Goal: Transaction & Acquisition: Purchase product/service

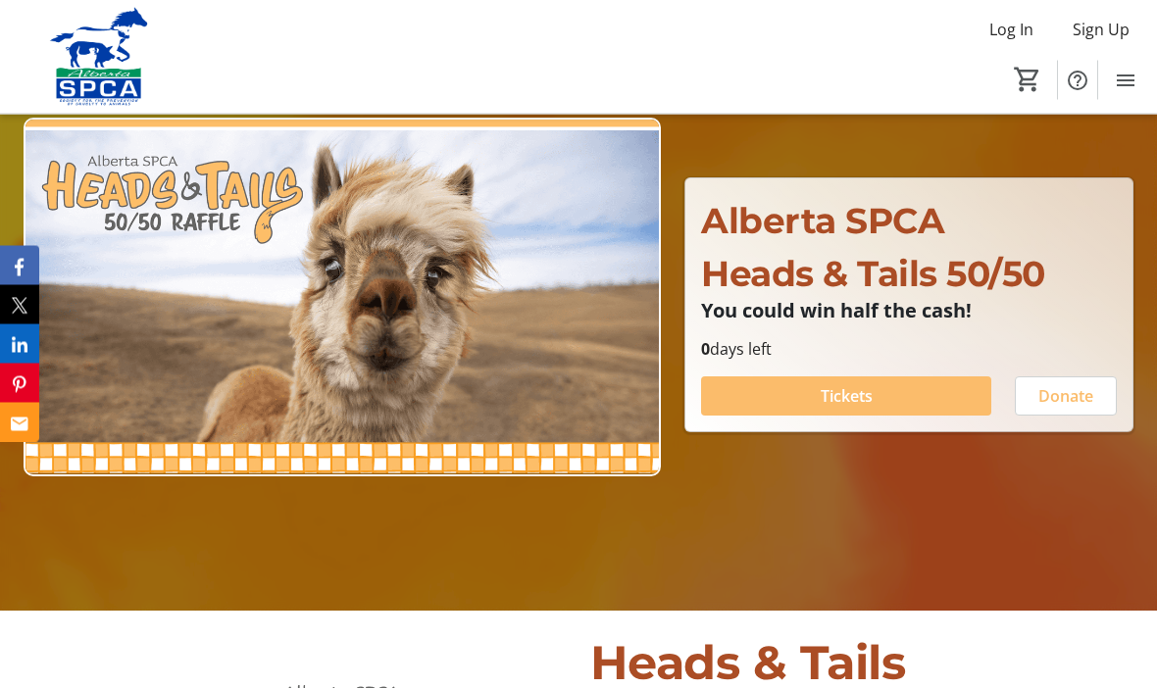
scroll to position [178, 0]
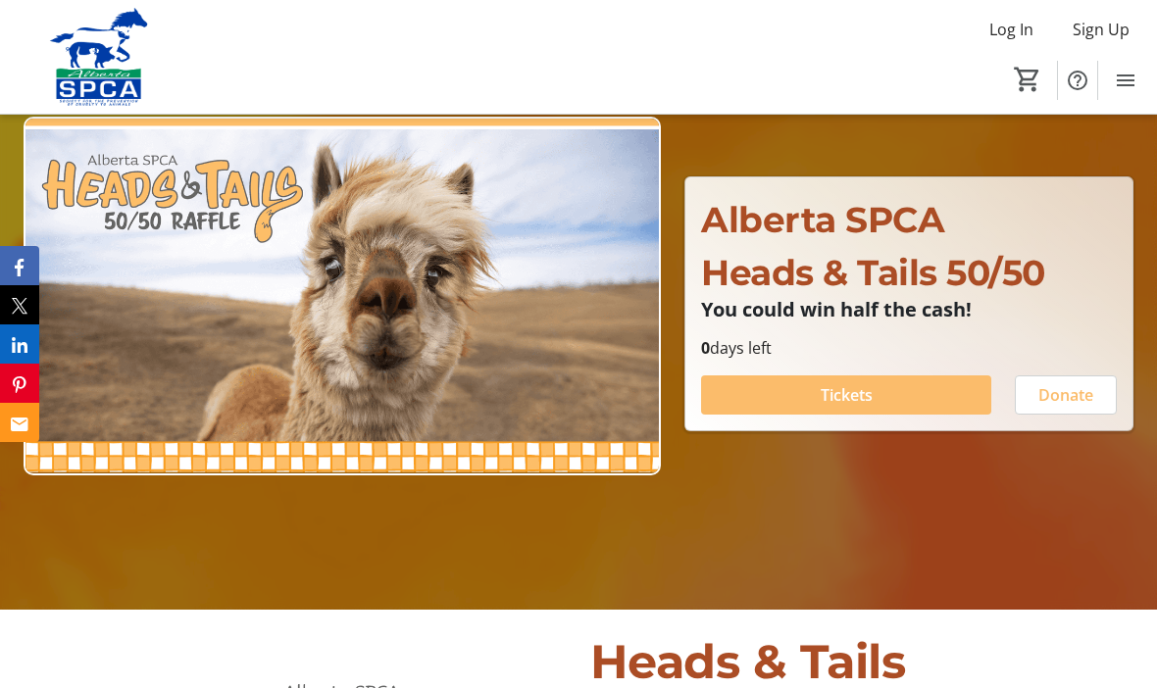
click at [851, 415] on span at bounding box center [846, 395] width 290 height 47
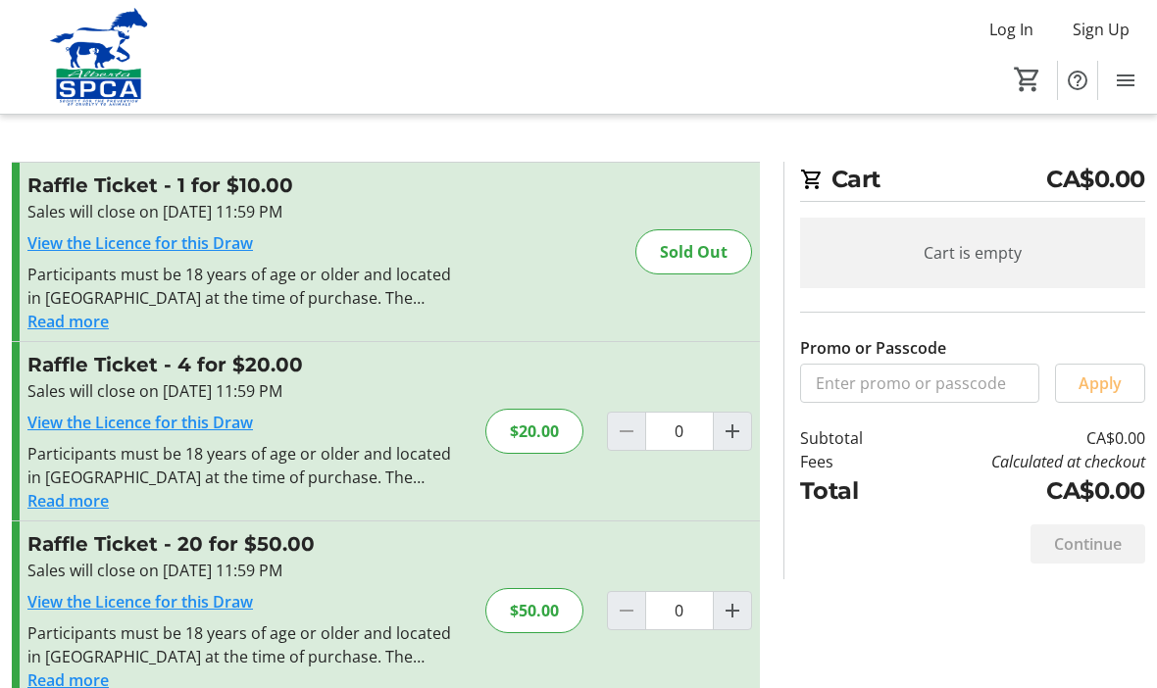
click at [735, 432] on mat-icon "Increment by one" at bounding box center [733, 432] width 24 height 24
type input "1"
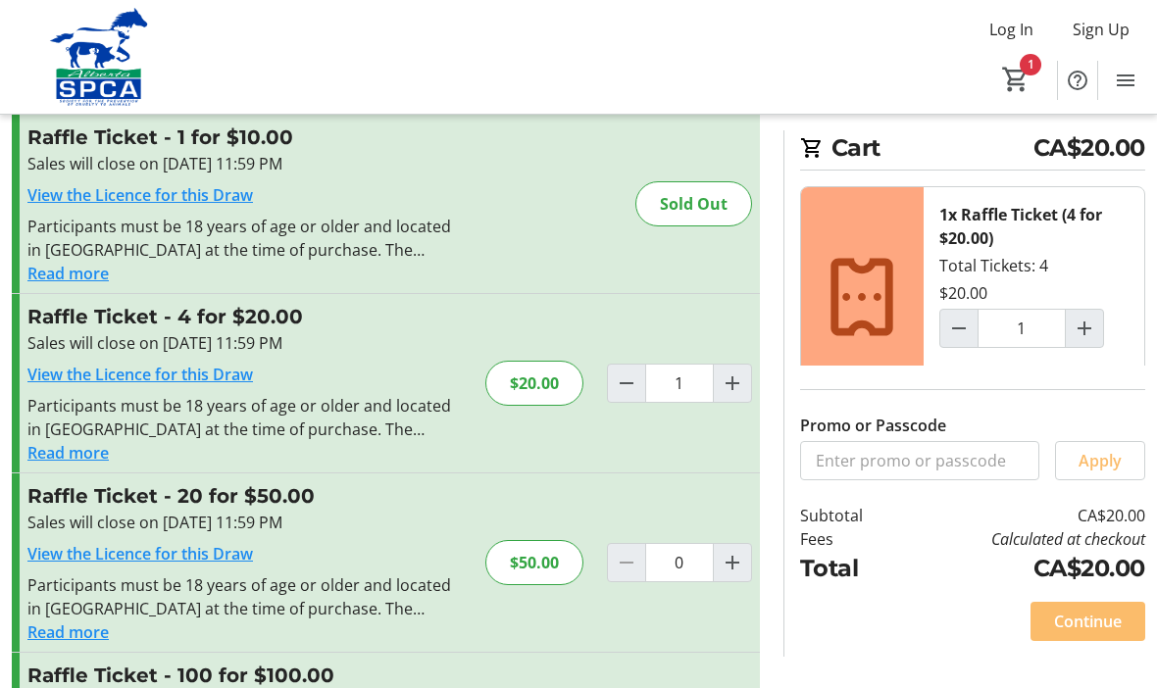
scroll to position [147, 0]
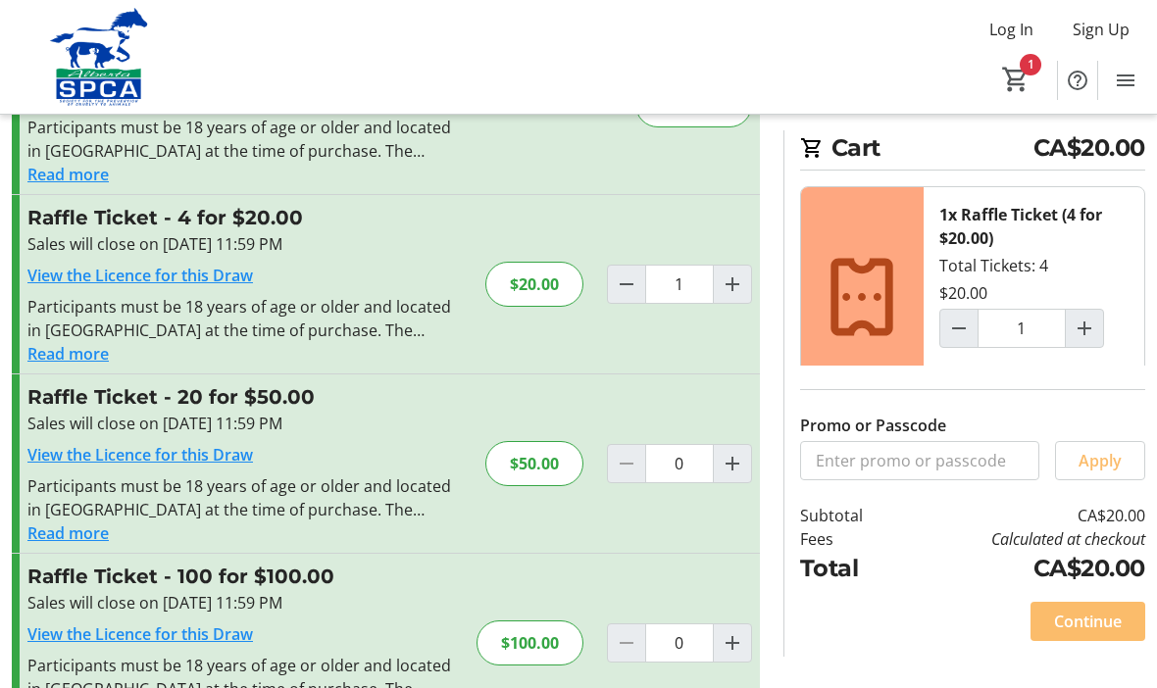
click at [1087, 633] on span "Continue" at bounding box center [1088, 622] width 68 height 24
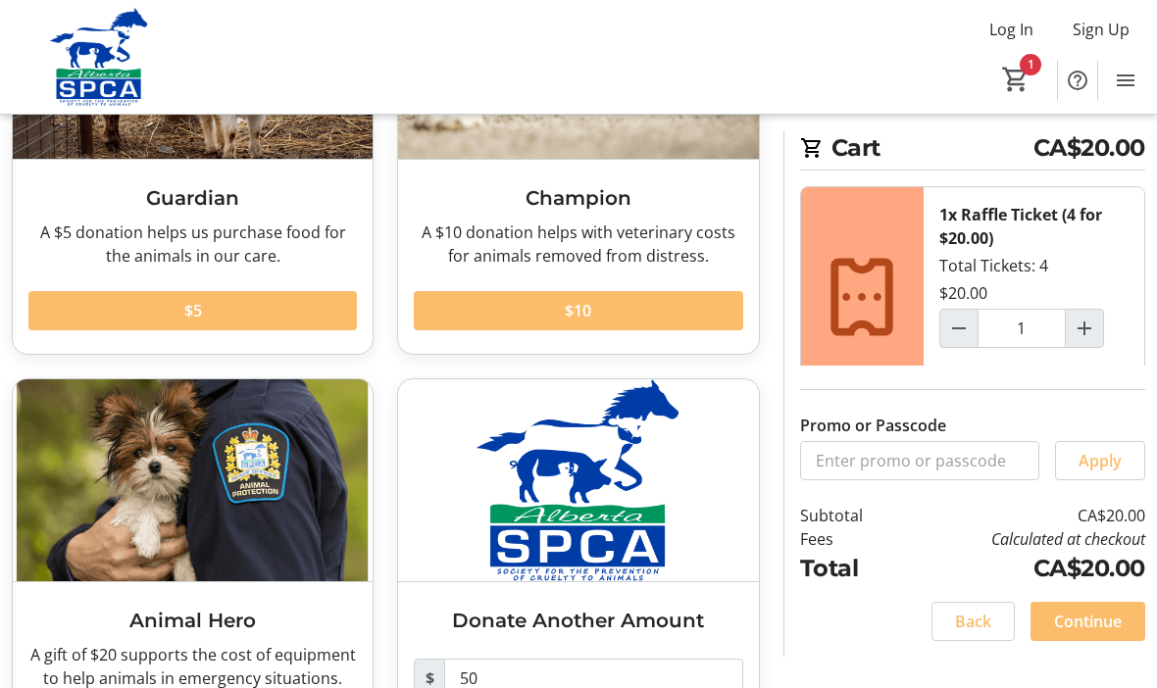
scroll to position [318, 0]
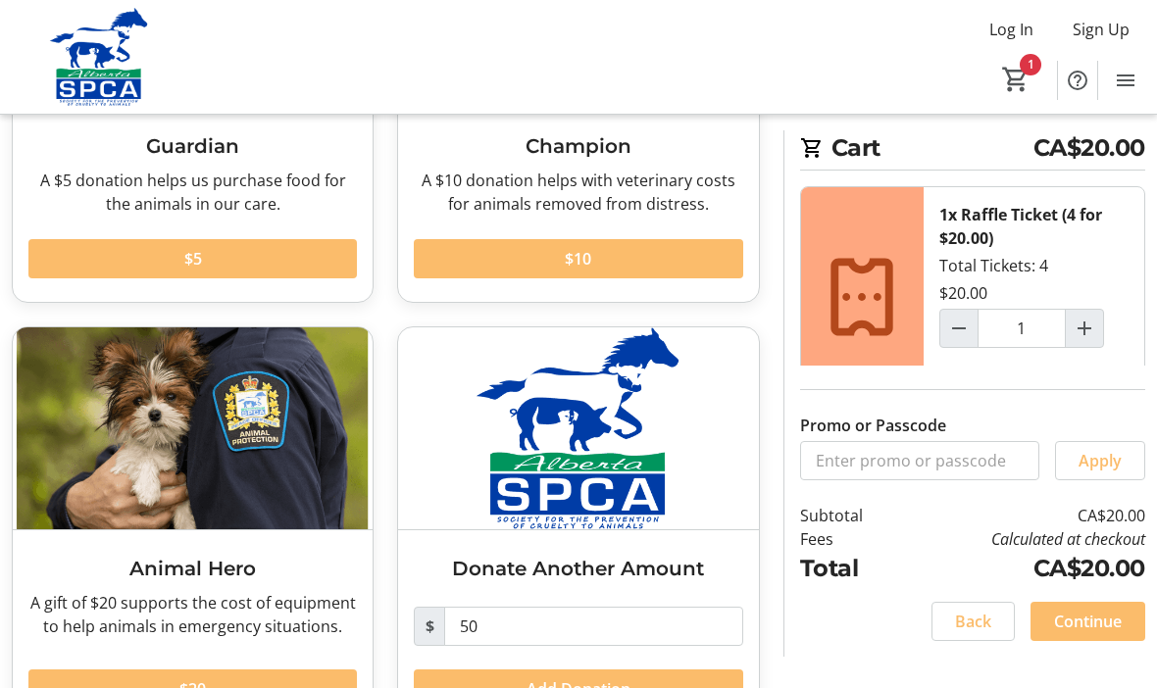
click at [1068, 633] on span "Continue" at bounding box center [1088, 622] width 68 height 24
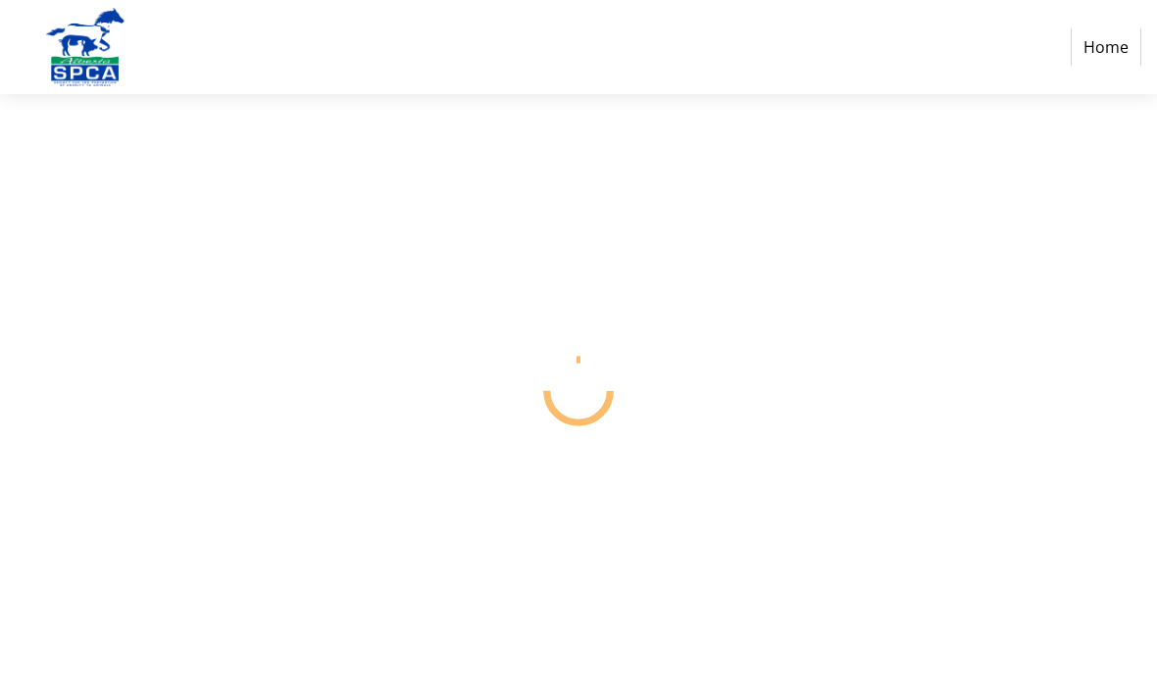
select select "CA"
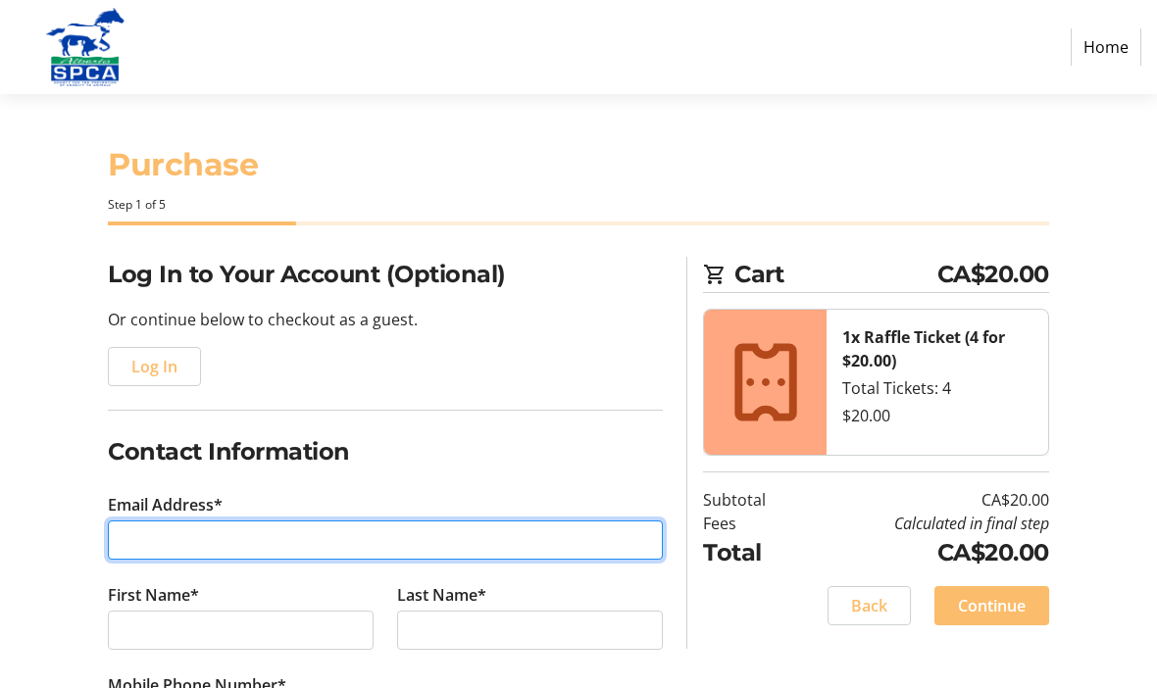
click at [140, 529] on input "Email Address*" at bounding box center [385, 540] width 555 height 39
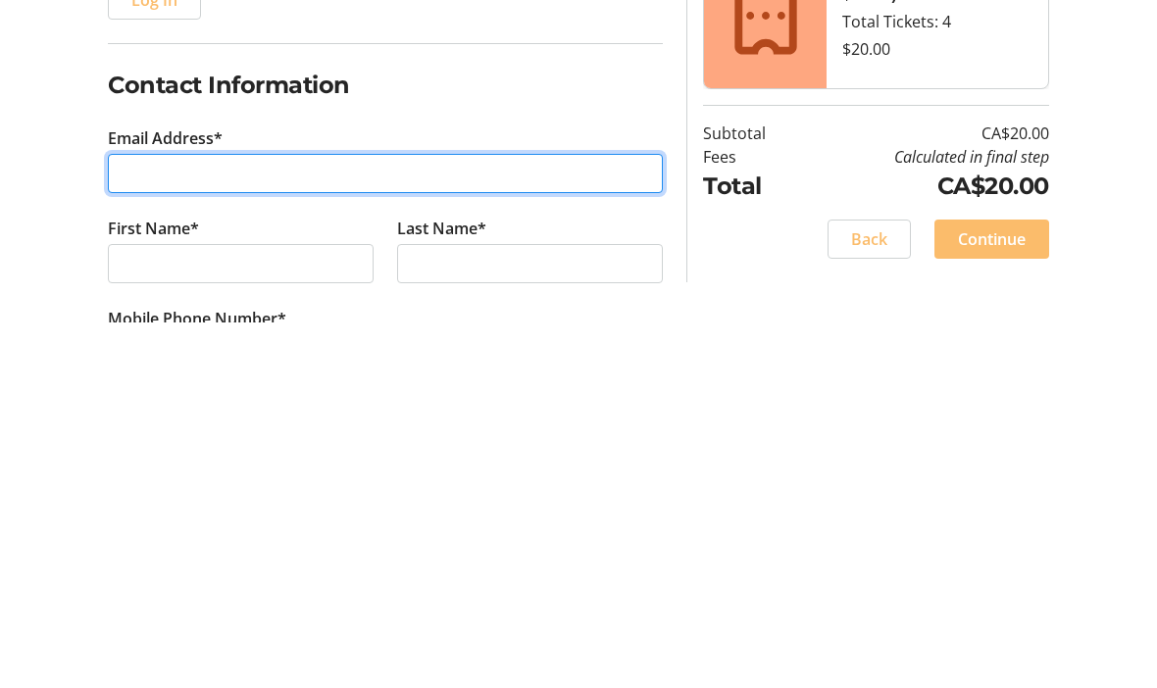
type input "simon.barbara2016@gmail.com"
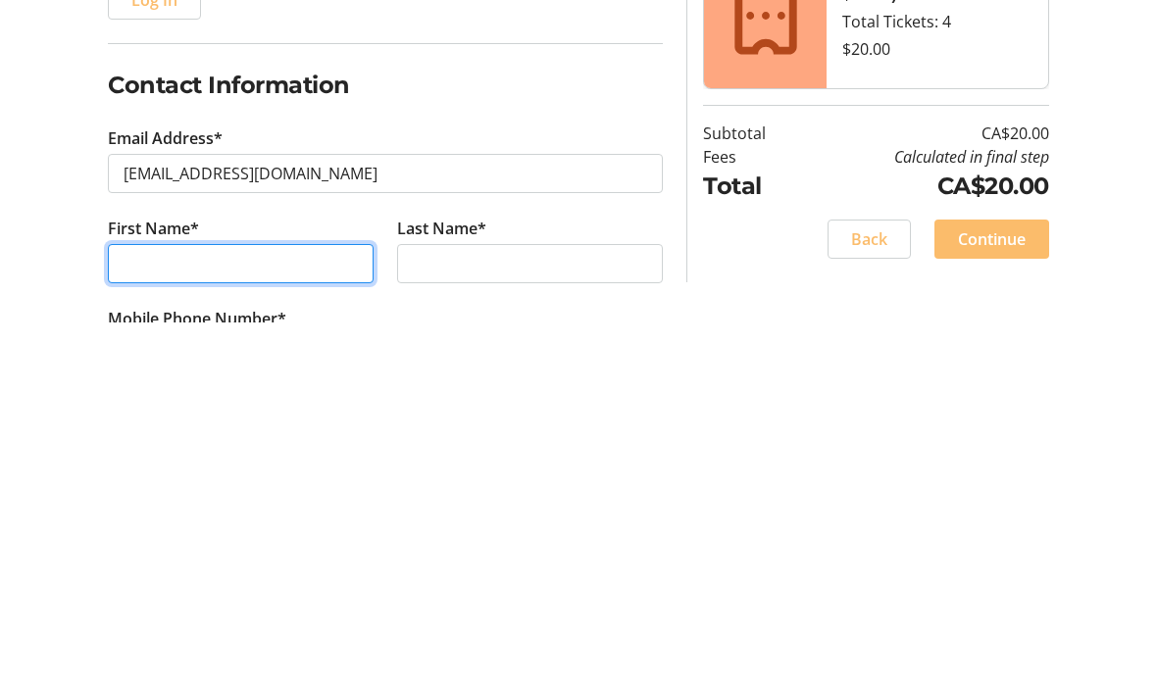
type input "Barbara"
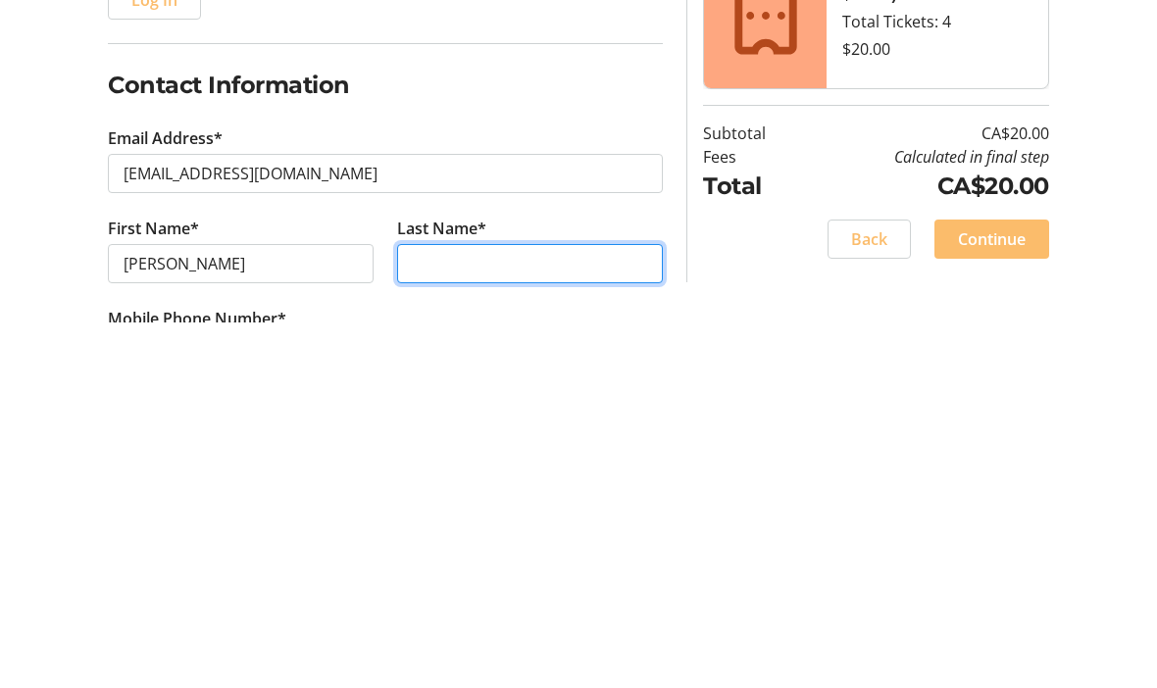
type input "Simon"
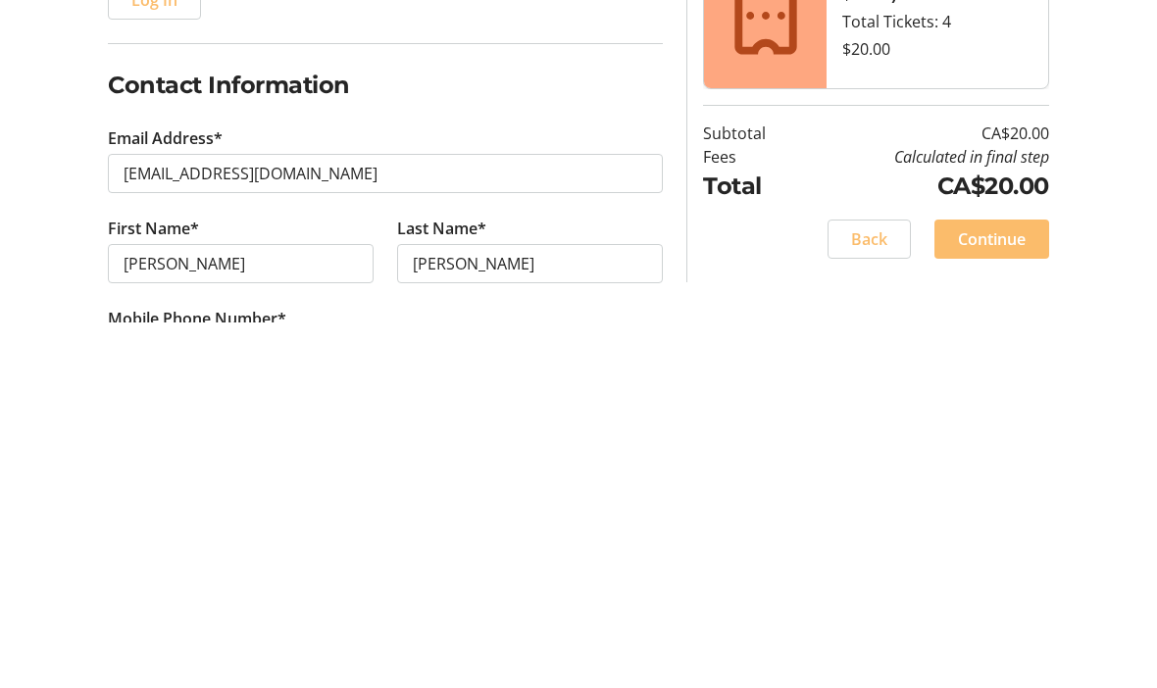
scroll to position [367, 0]
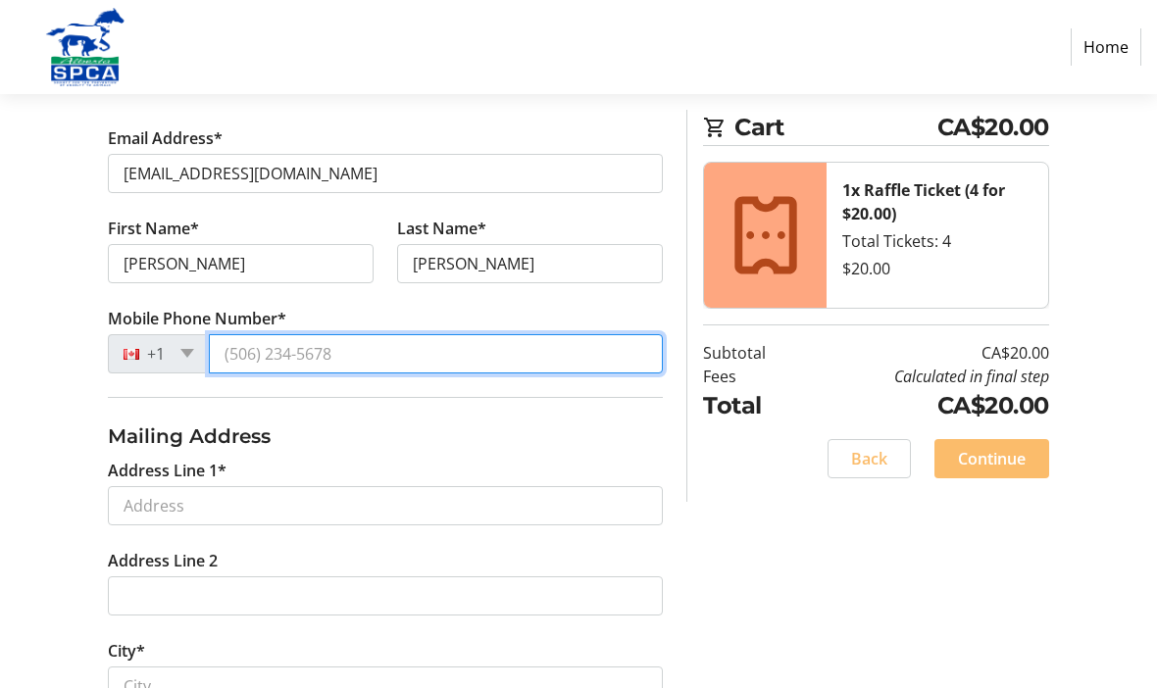
click at [245, 349] on input "Mobile Phone Number*" at bounding box center [436, 353] width 454 height 39
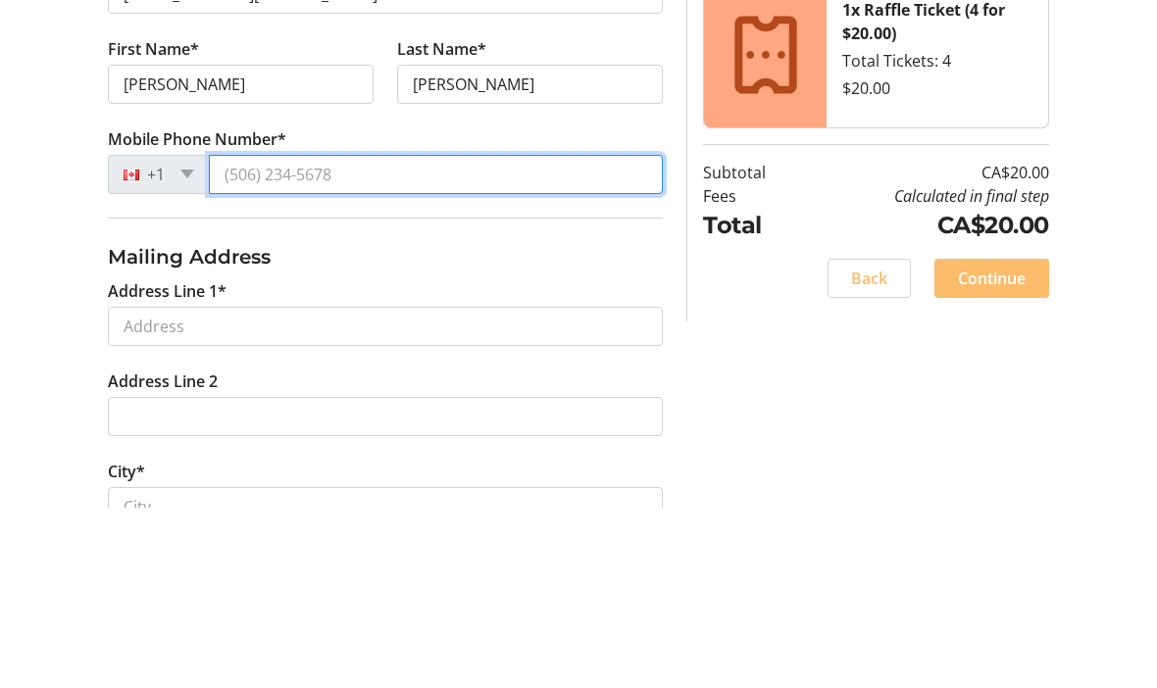
type input "(825) 975-0060"
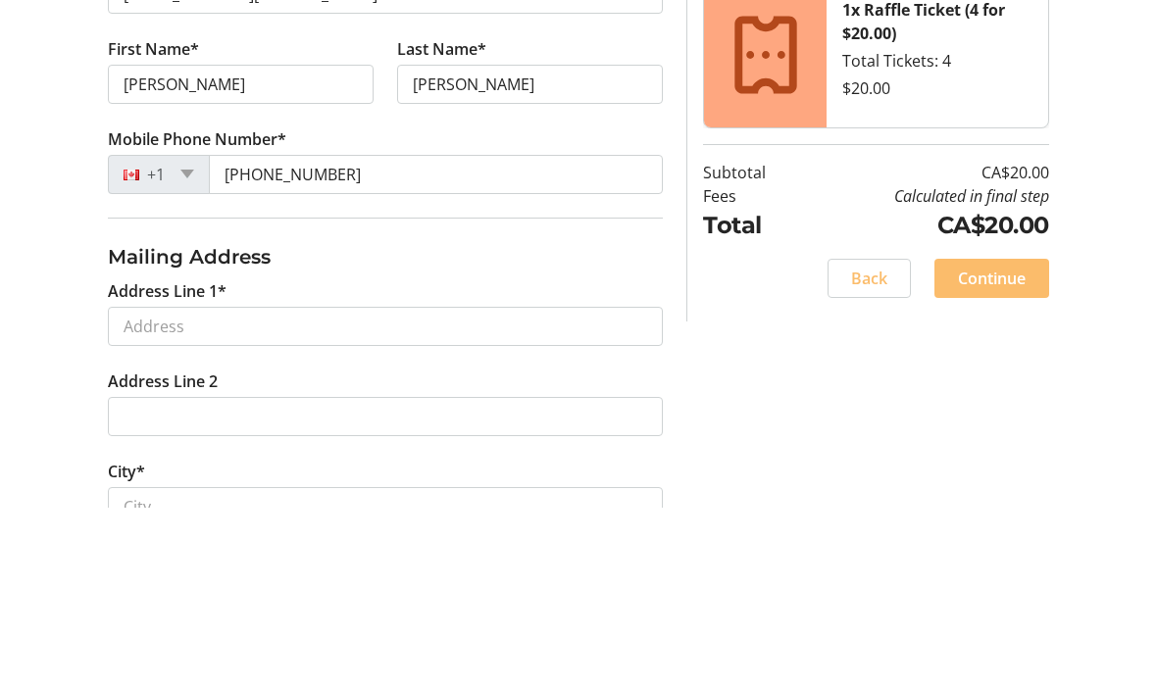
scroll to position [547, 0]
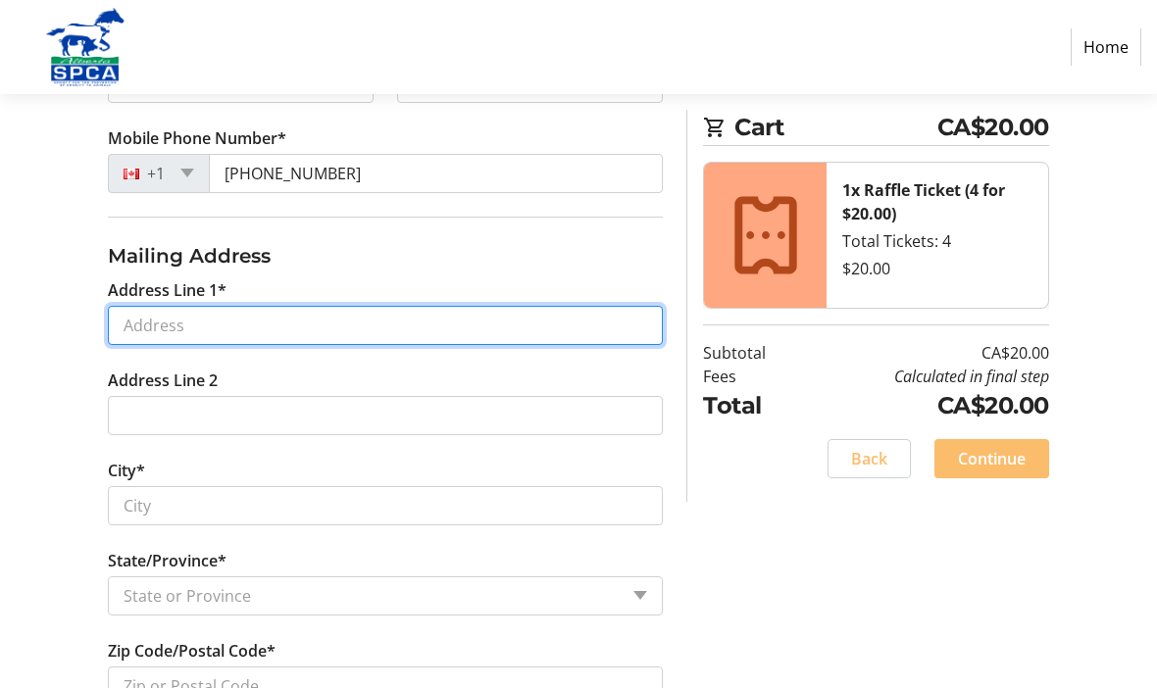
click at [129, 319] on input "Address Line 1*" at bounding box center [385, 325] width 555 height 39
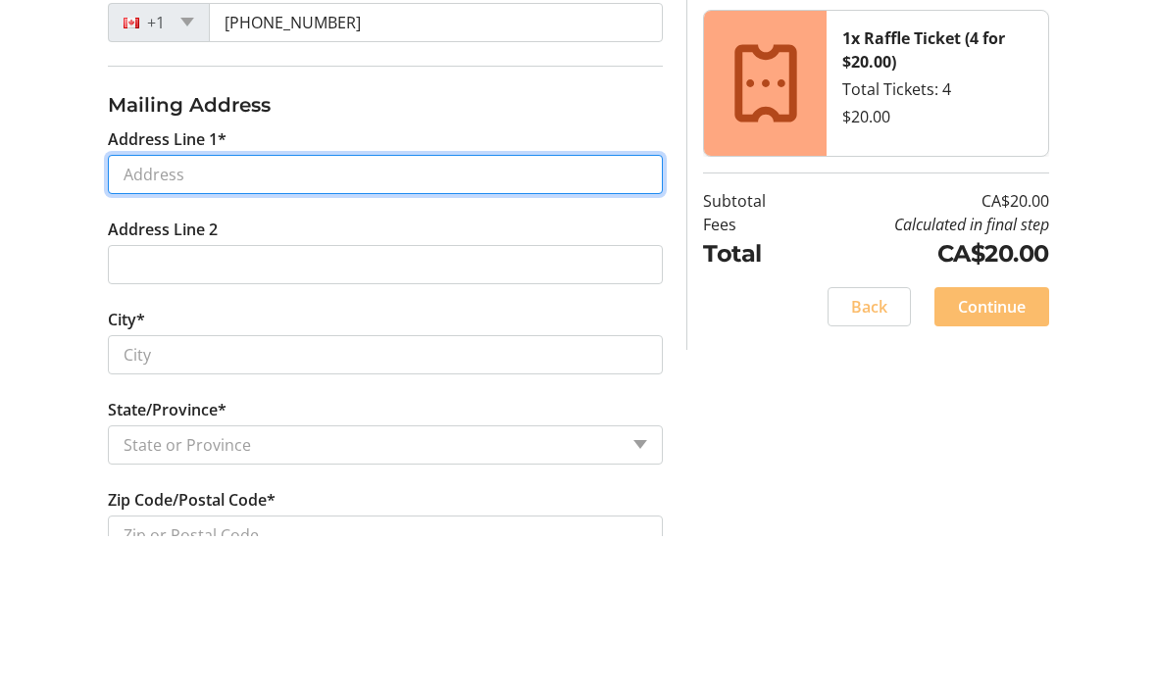
type input "7332 - 76 Street"
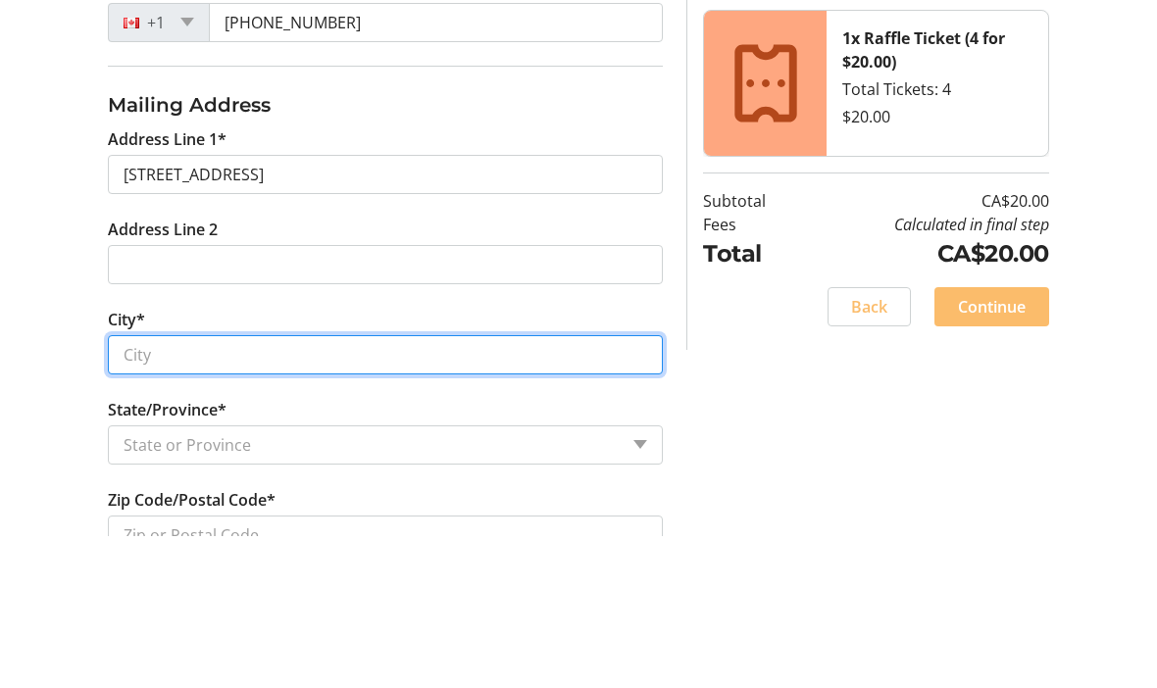
type input "Edmonton"
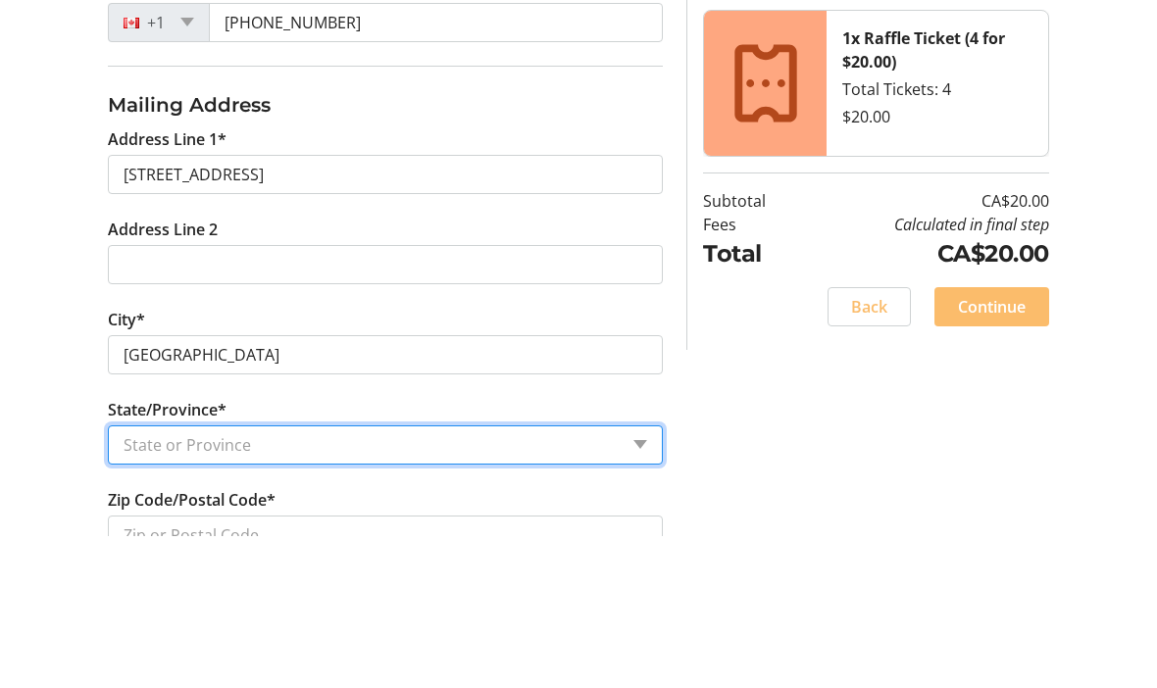
select select "AB"
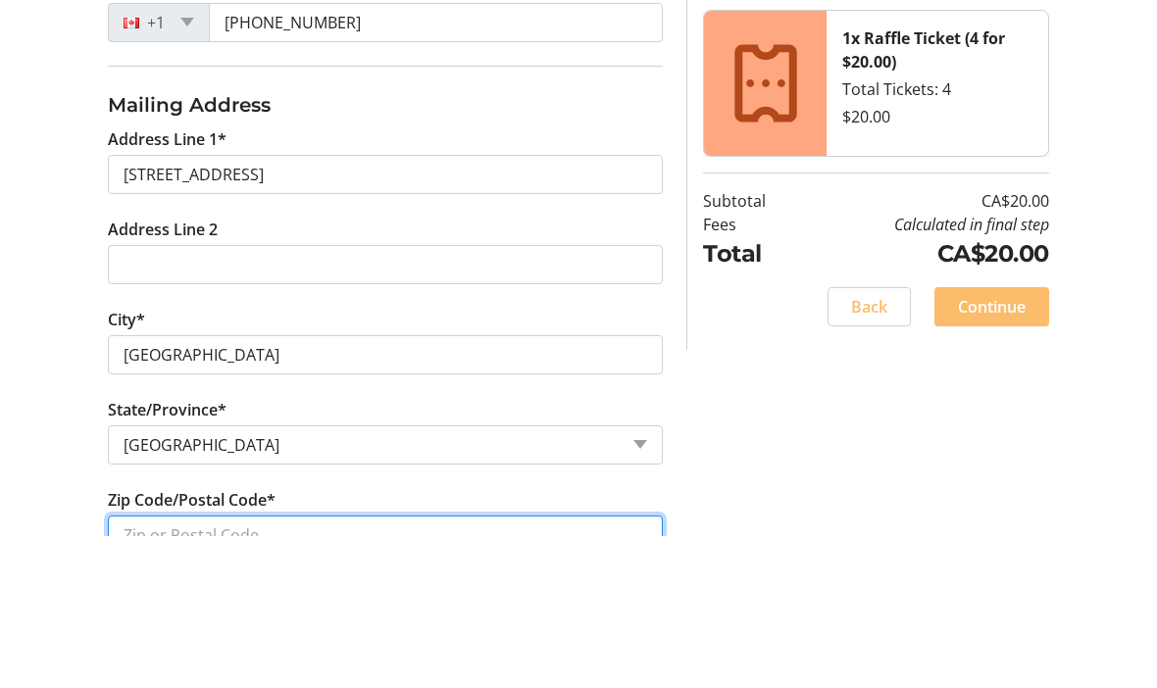
type input "T6C2J6"
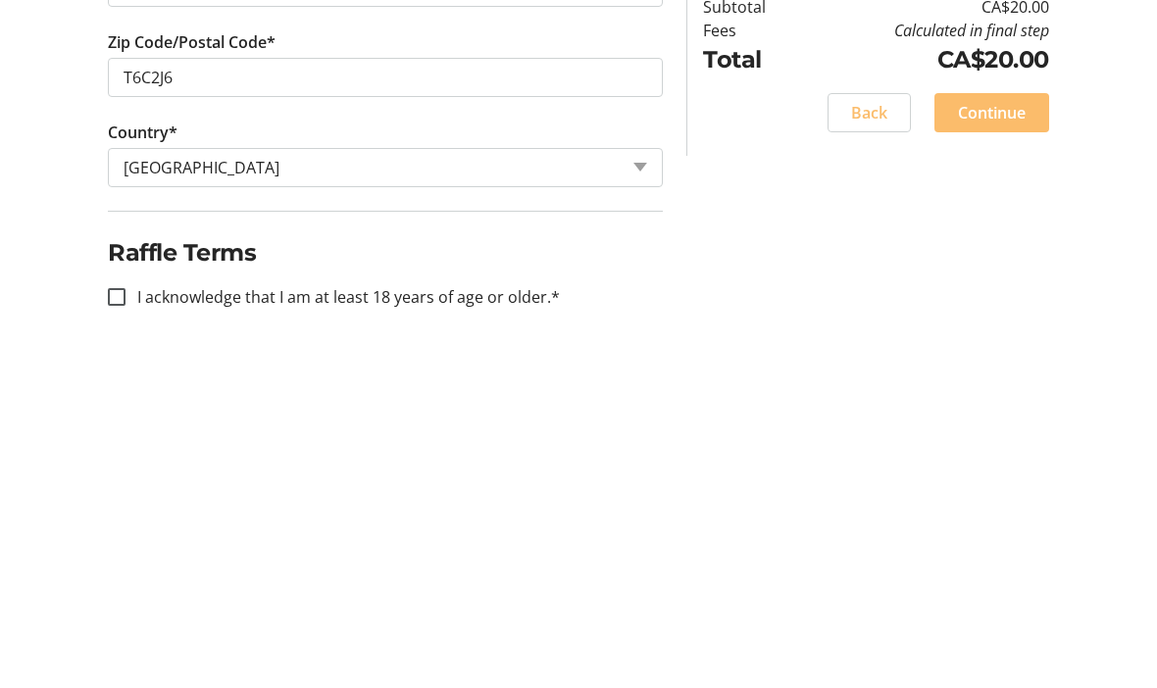
scroll to position [821, 0]
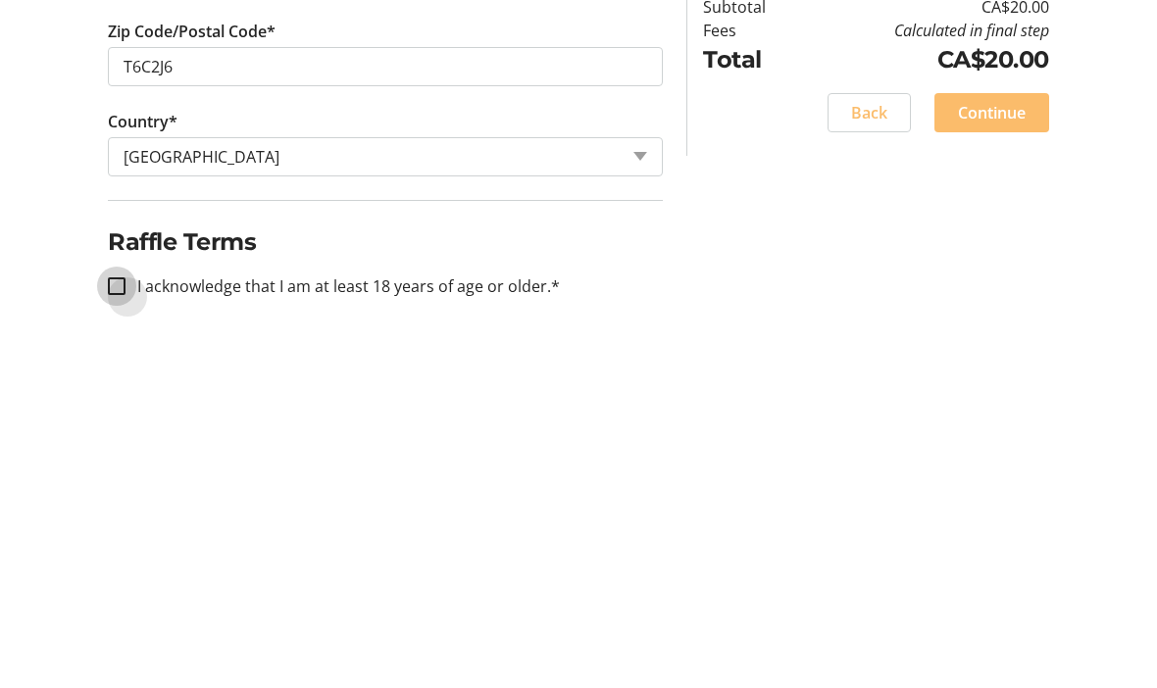
click at [121, 624] on input "I acknowledge that I am at least 18 years of age or older.*" at bounding box center [117, 633] width 18 height 18
checkbox input "true"
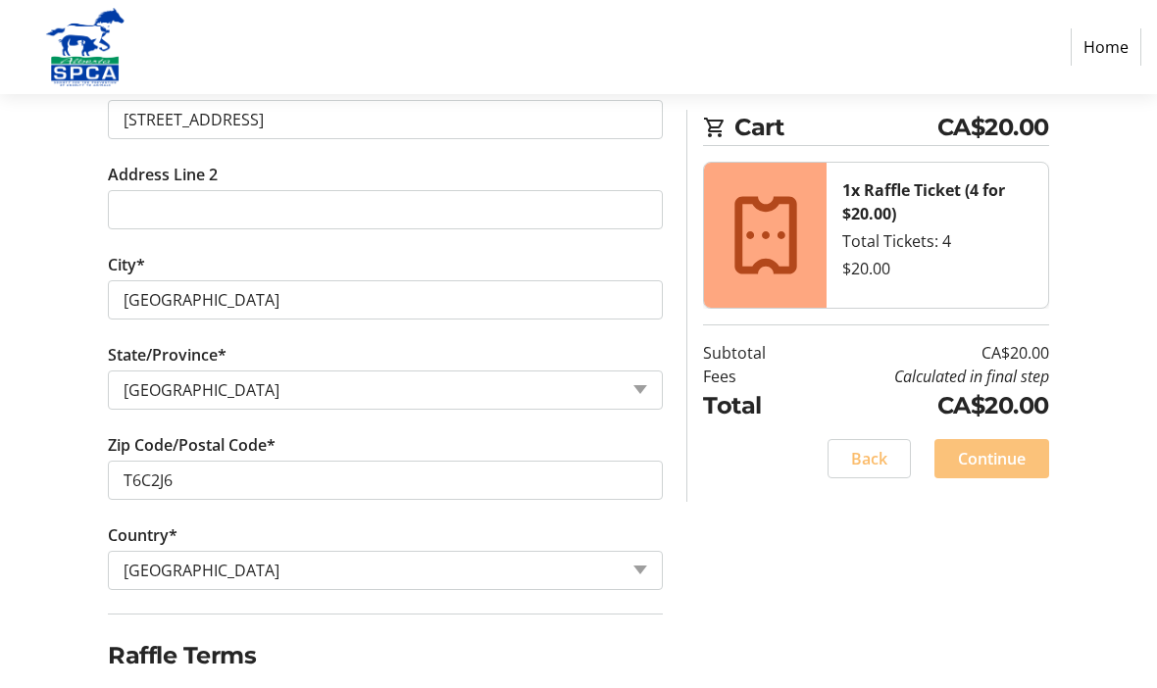
click at [989, 455] on span "Continue" at bounding box center [992, 459] width 68 height 24
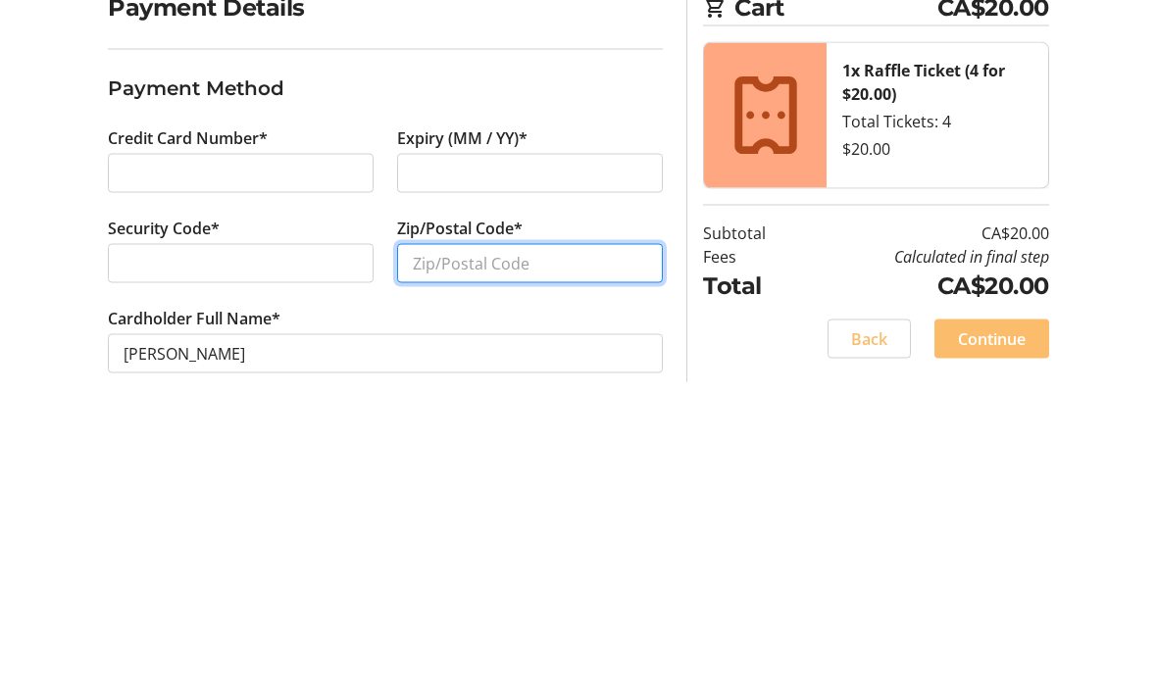
click at [438, 511] on input "Zip/Postal Code*" at bounding box center [530, 530] width 266 height 39
type input "T6C2J6"
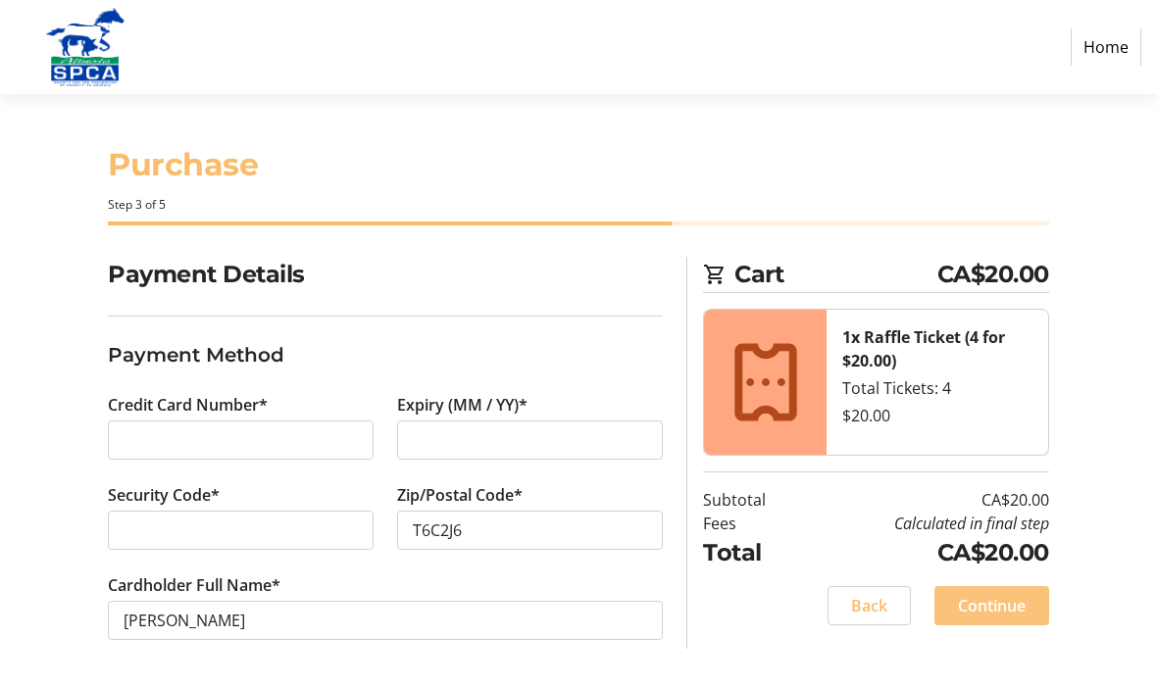
click at [984, 596] on span "Continue" at bounding box center [992, 606] width 68 height 24
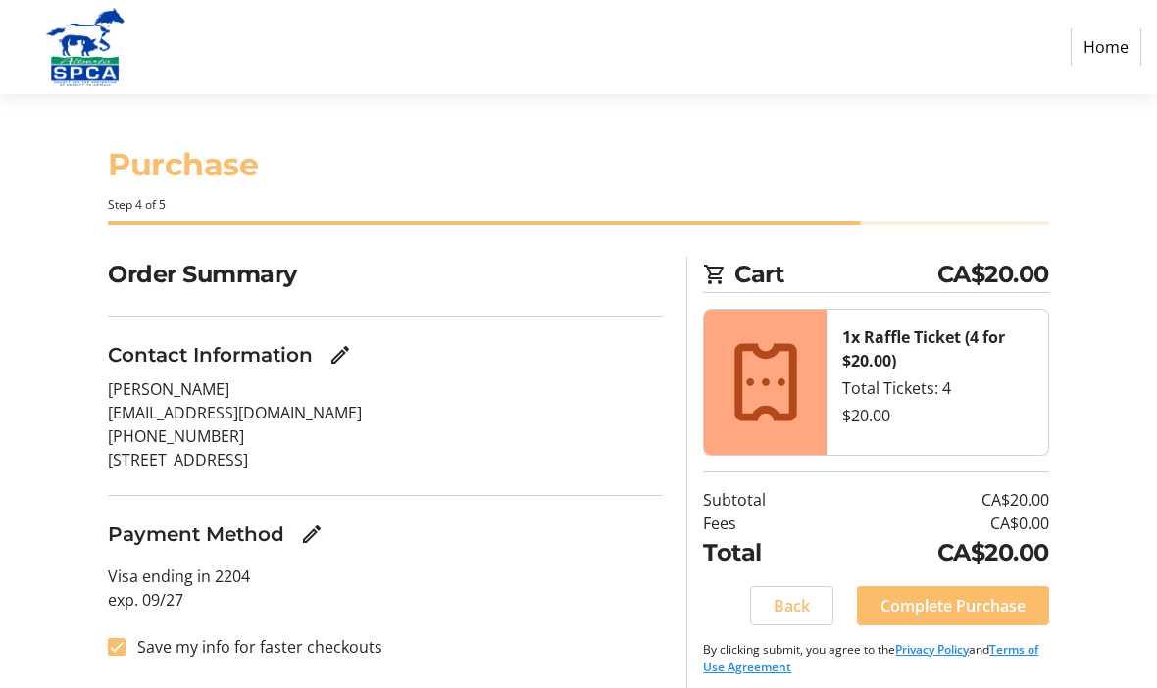
click at [943, 606] on span "Complete Purchase" at bounding box center [953, 606] width 145 height 24
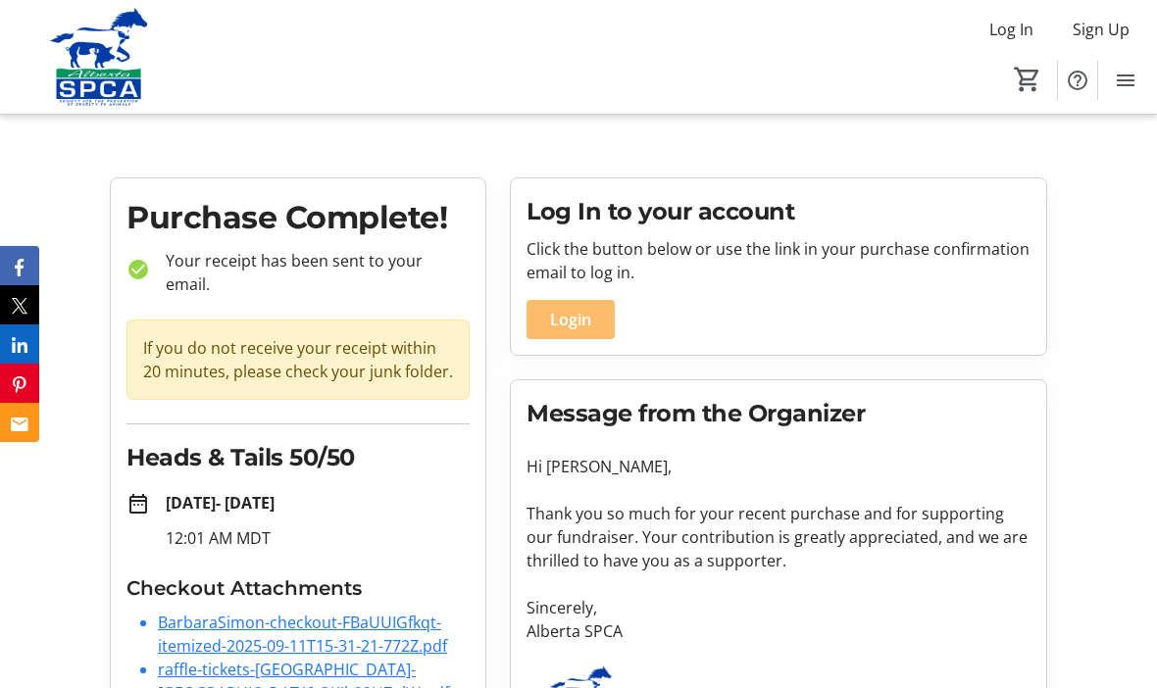
scroll to position [11, 0]
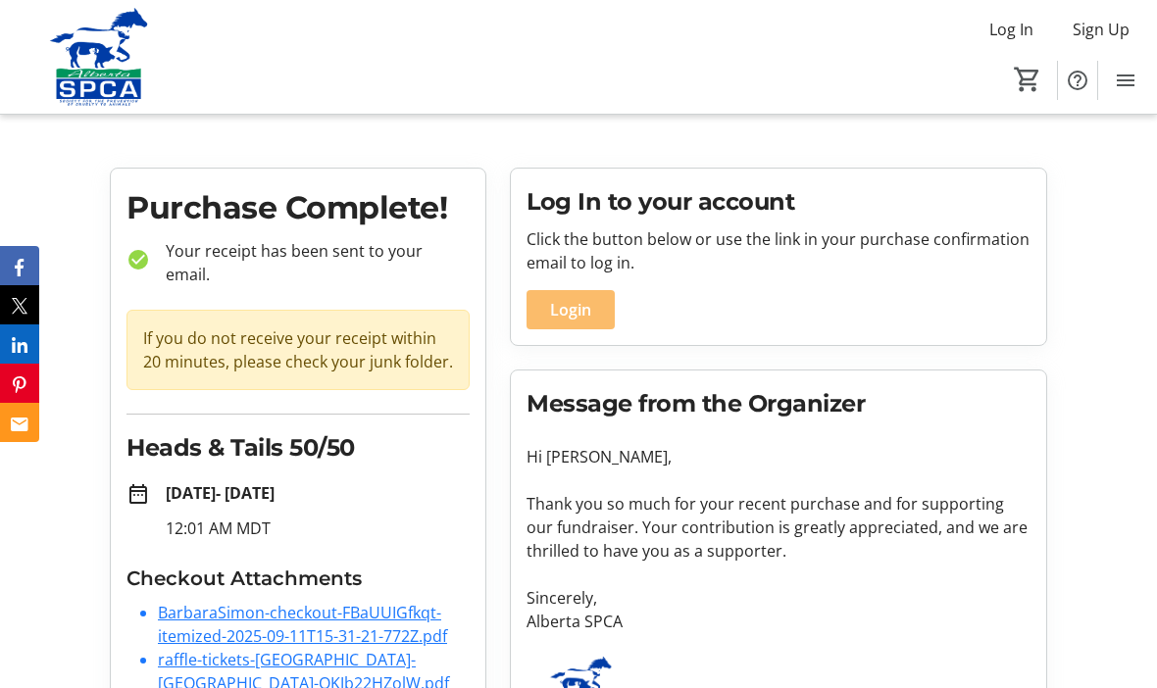
click at [335, 606] on link "BarbaraSimon-checkout-FBaUUIGfkqt-itemized-2025-09-11T15-31-21-772Z.pdf" at bounding box center [302, 624] width 289 height 45
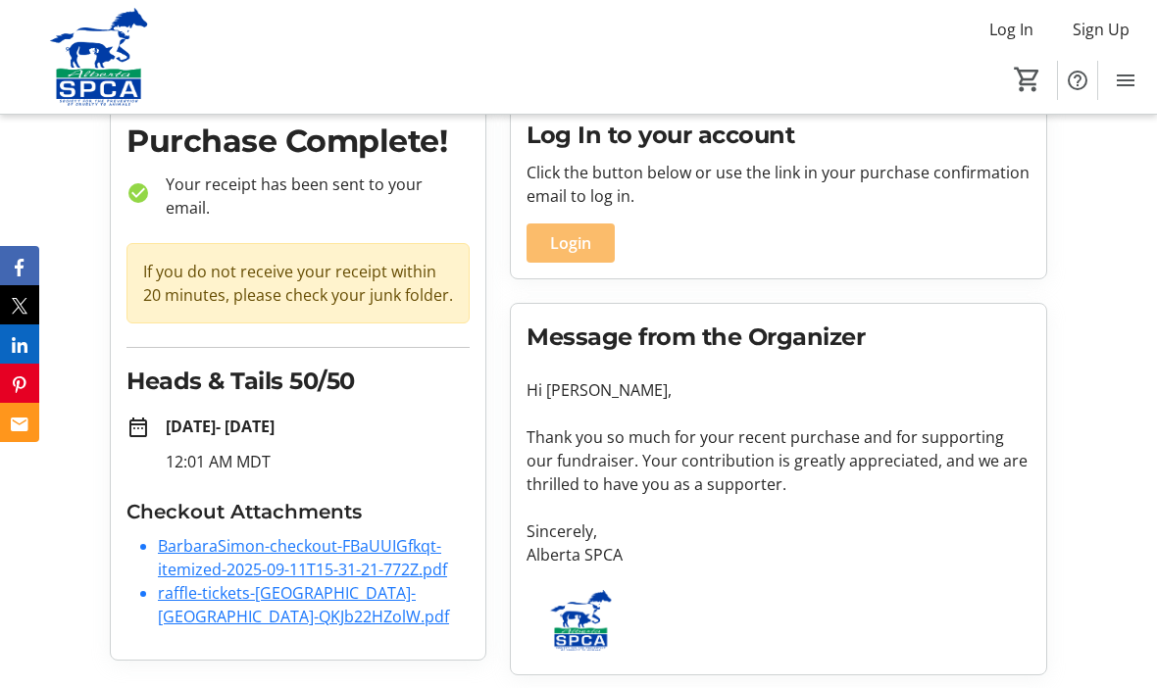
scroll to position [78, 0]
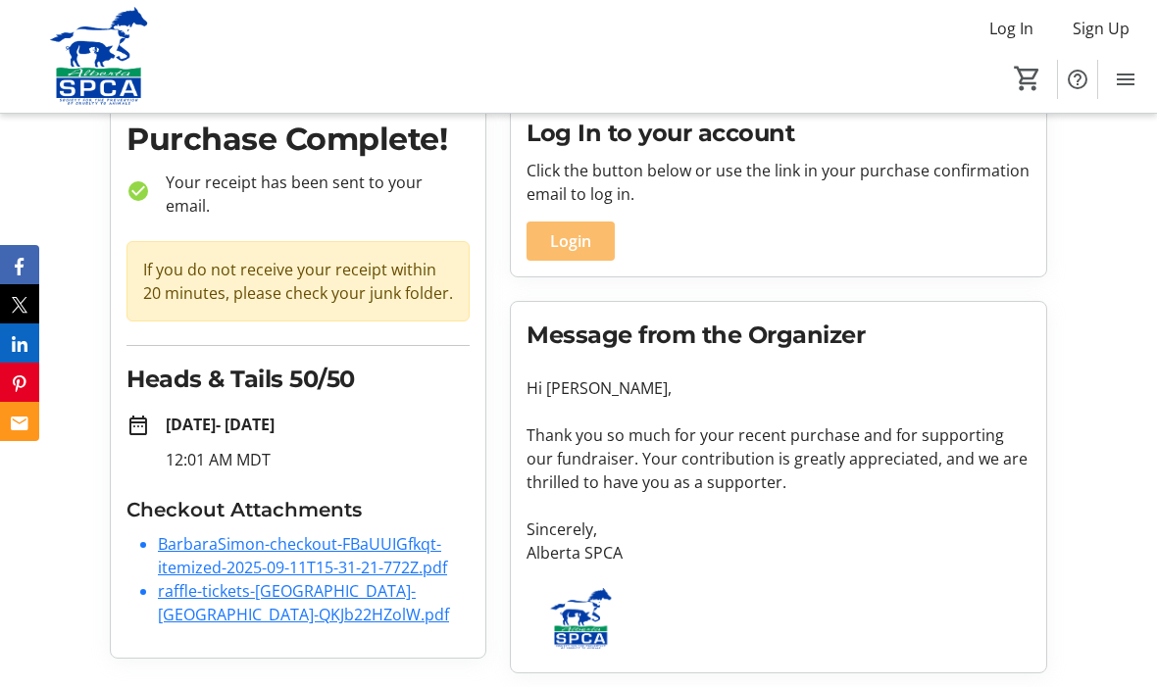
click at [260, 587] on link "raffle-tickets-alberta-spca-QKJb22HZolW.pdf" at bounding box center [303, 603] width 291 height 45
